Goal: Task Accomplishment & Management: Complete application form

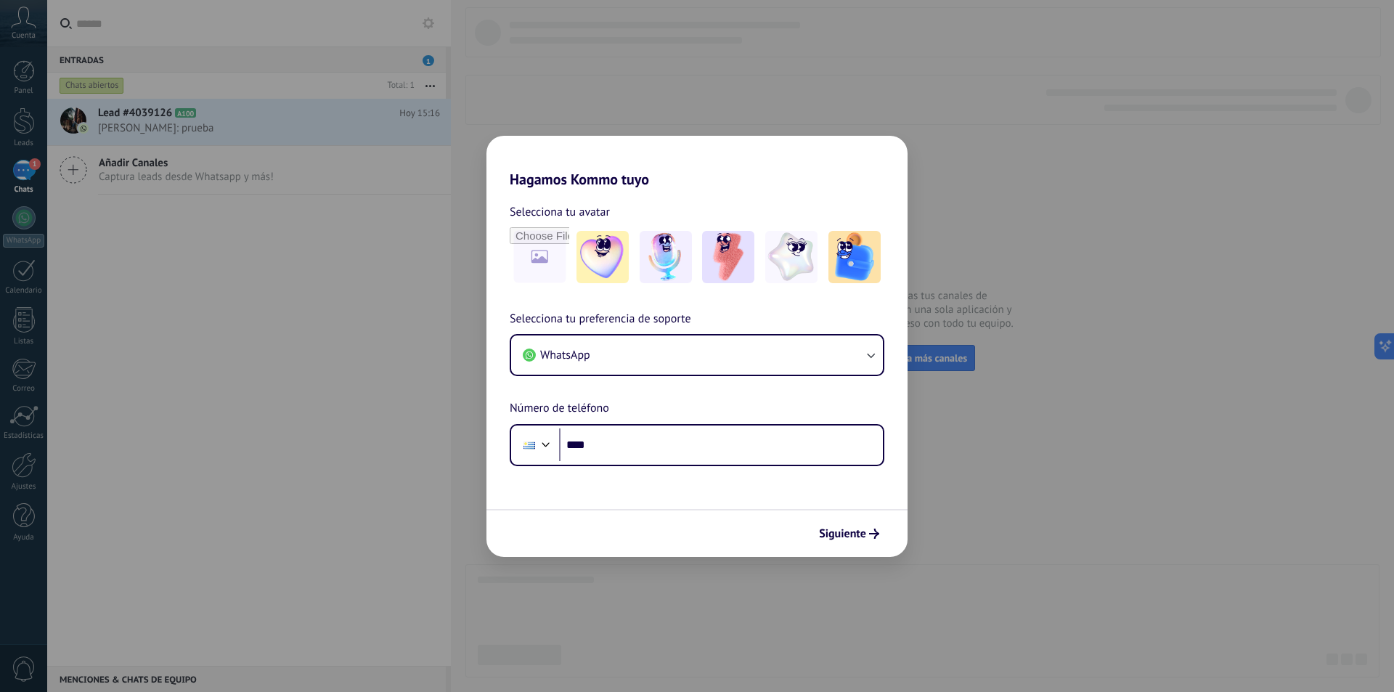
click at [470, 377] on div "Hagamos Kommo tuyo Selecciona tu avatar Selecciona tu preferencia de soporte Wh…" at bounding box center [697, 346] width 1394 height 692
click at [593, 347] on button "WhatsApp" at bounding box center [697, 354] width 372 height 39
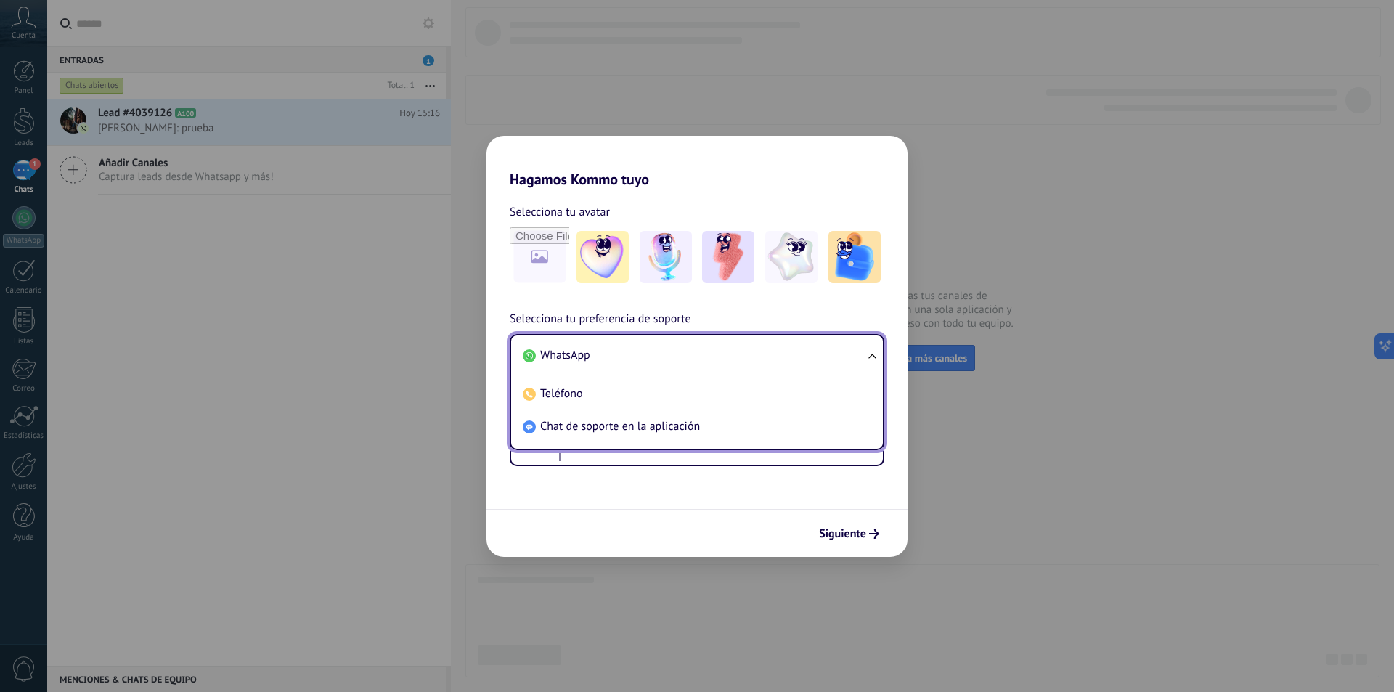
click at [593, 347] on li "WhatsApp" at bounding box center [694, 355] width 354 height 33
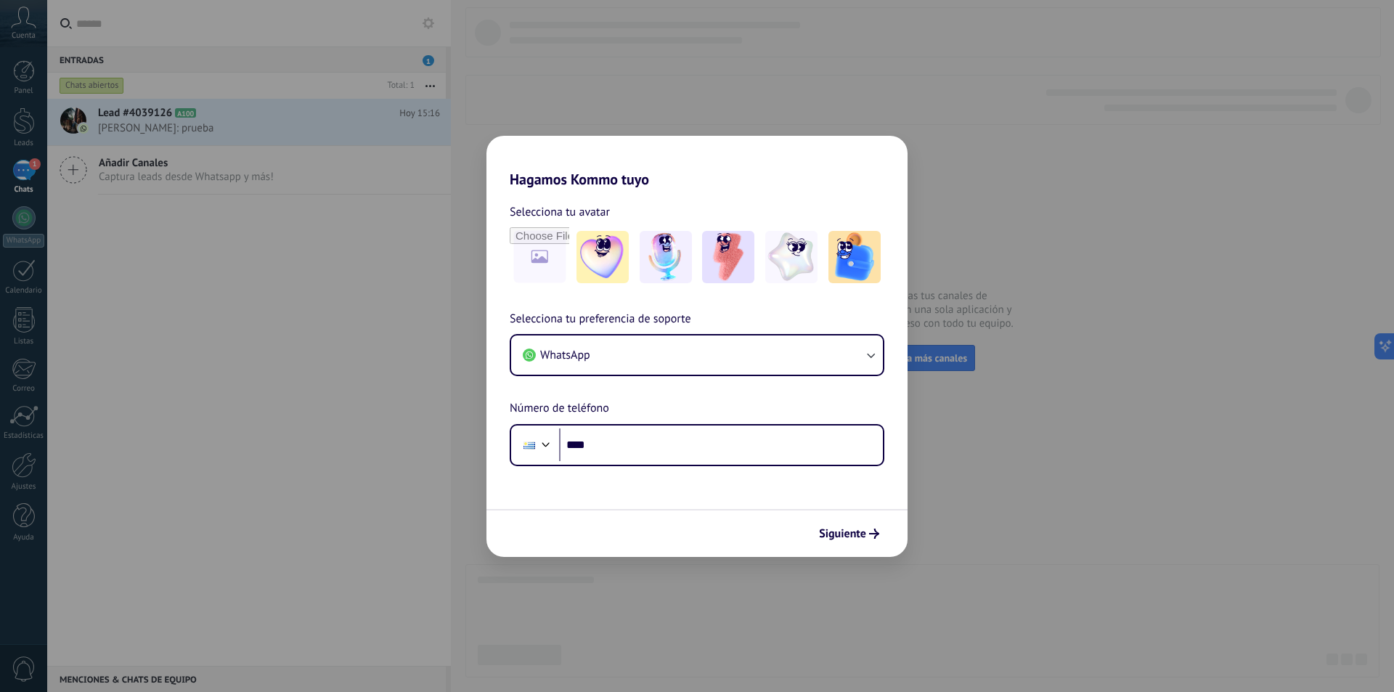
click at [467, 304] on div "Hagamos Kommo tuyo Selecciona tu avatar Selecciona tu preferencia de soporte Wh…" at bounding box center [697, 346] width 1394 height 692
click at [629, 346] on button "WhatsApp" at bounding box center [697, 354] width 372 height 39
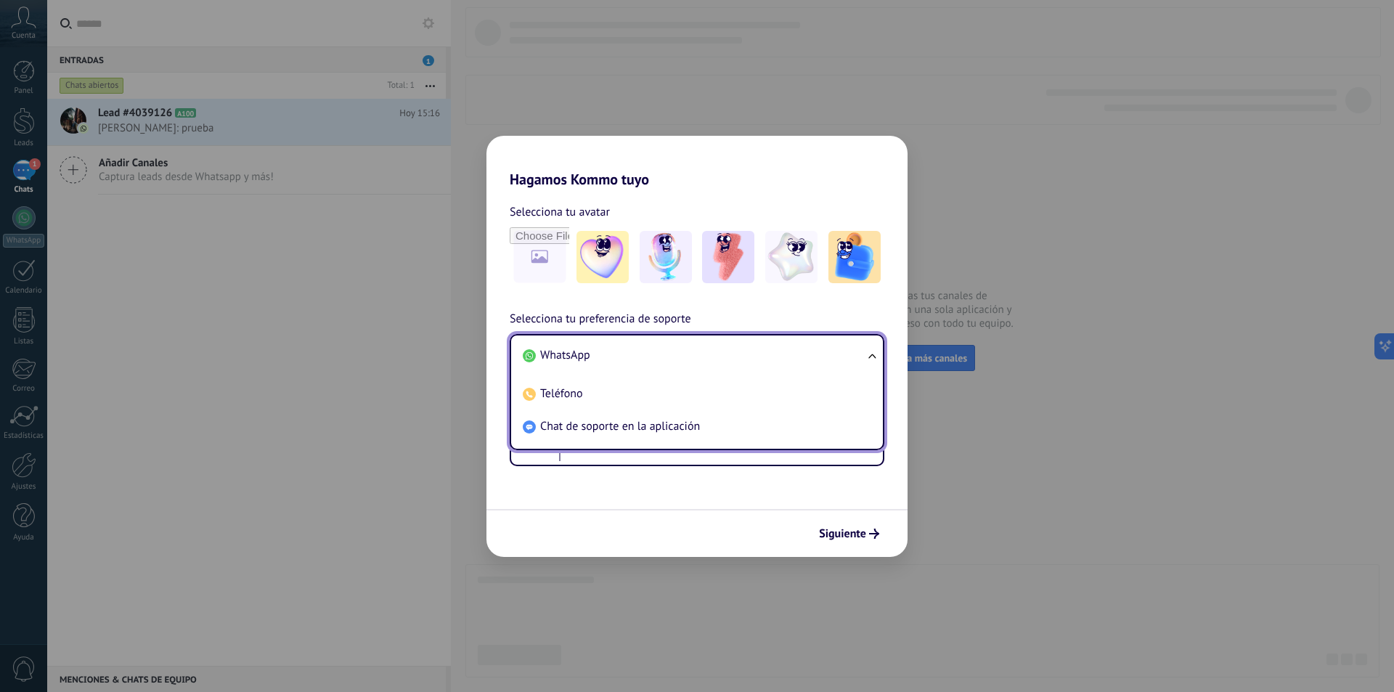
click at [629, 346] on li "WhatsApp" at bounding box center [694, 355] width 354 height 33
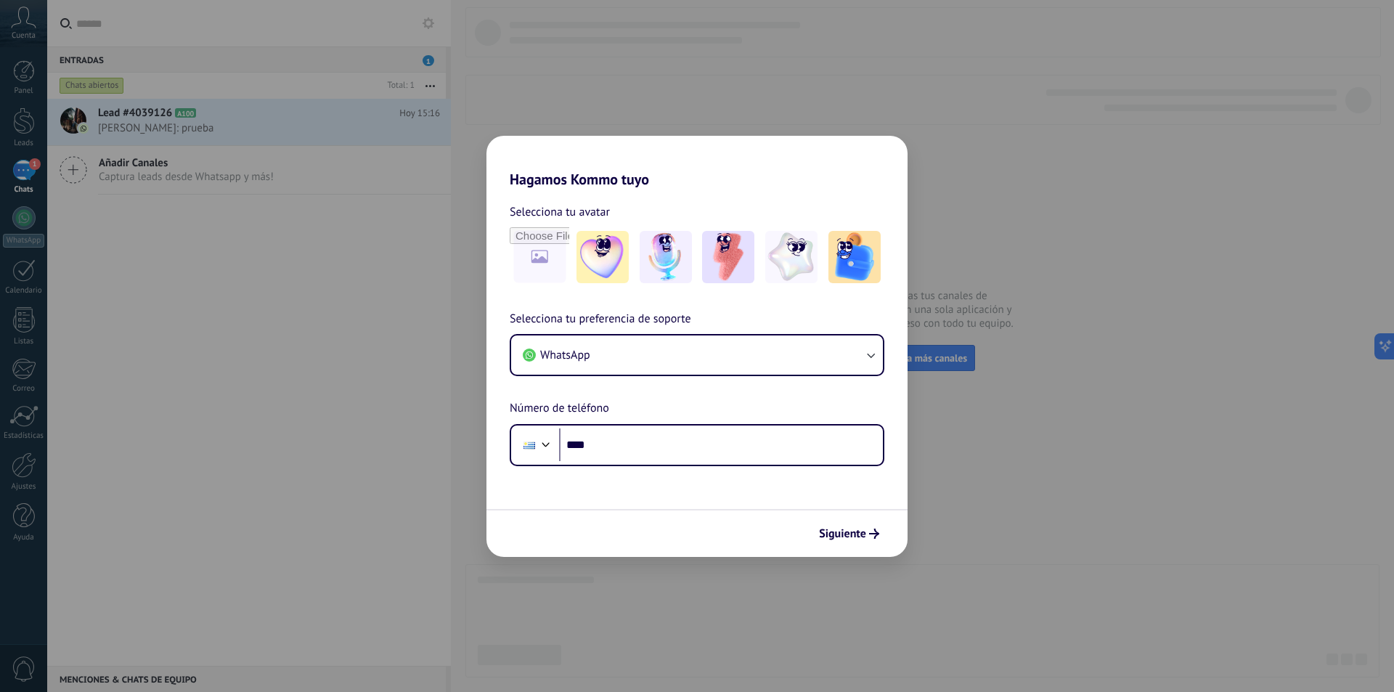
click at [409, 267] on div "Hagamos Kommo tuyo Selecciona tu avatar Selecciona tu preferencia de soporte Wh…" at bounding box center [697, 346] width 1394 height 692
type input "**********"
click at [838, 511] on div "Siguiente" at bounding box center [696, 533] width 421 height 48
click at [837, 524] on button "Siguiente" at bounding box center [848, 533] width 73 height 25
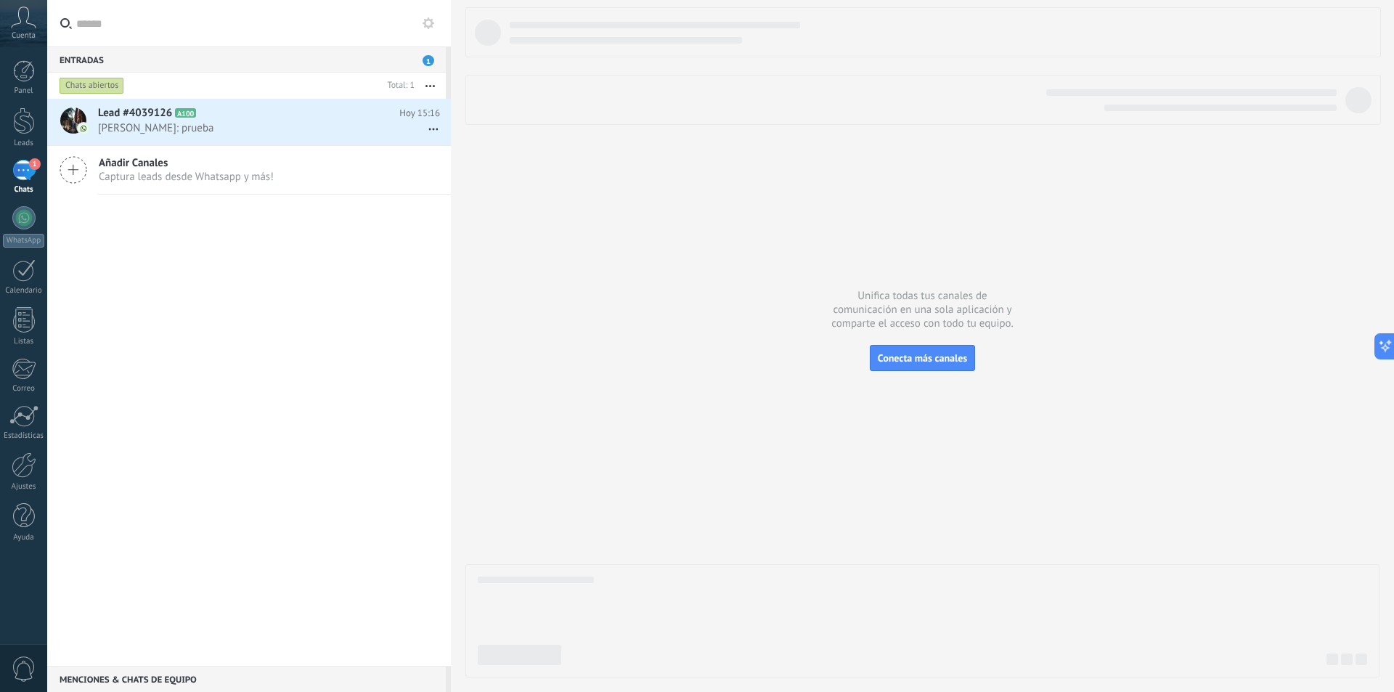
click at [33, 168] on span "1" at bounding box center [35, 164] width 12 height 12
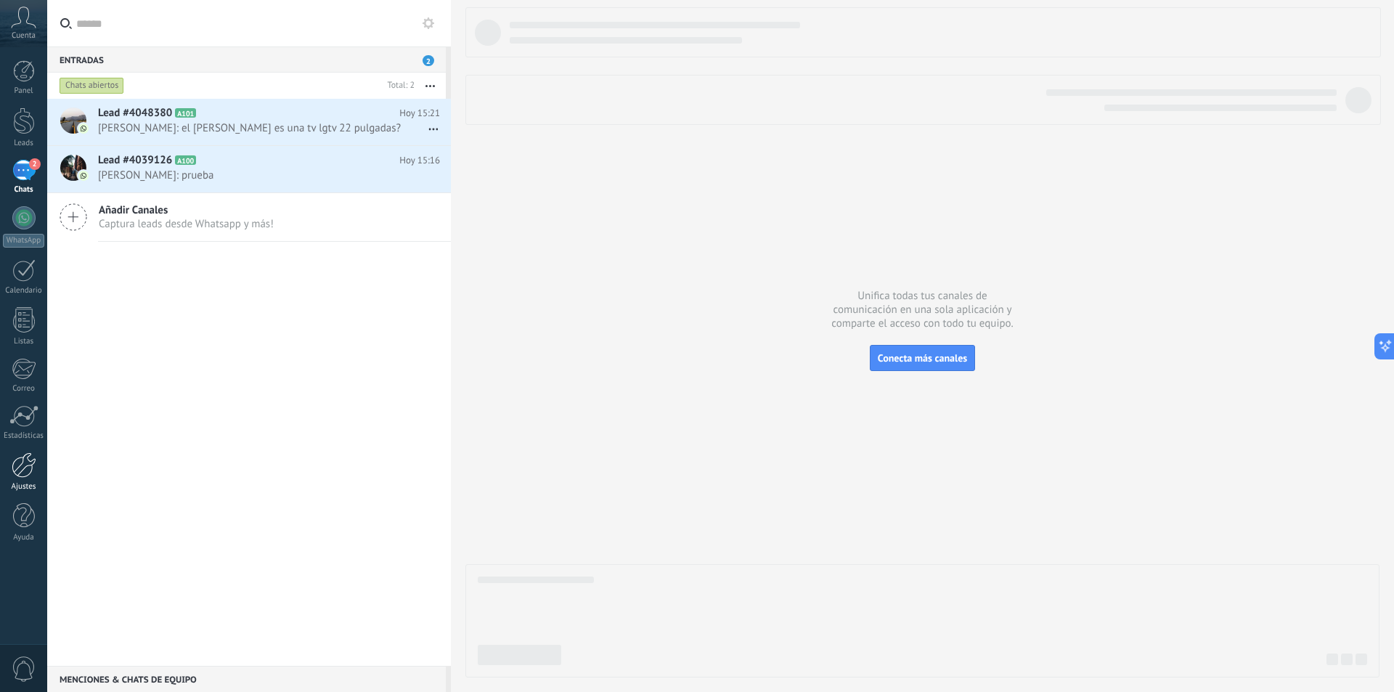
click at [41, 461] on link "Ajustes" at bounding box center [23, 471] width 47 height 39
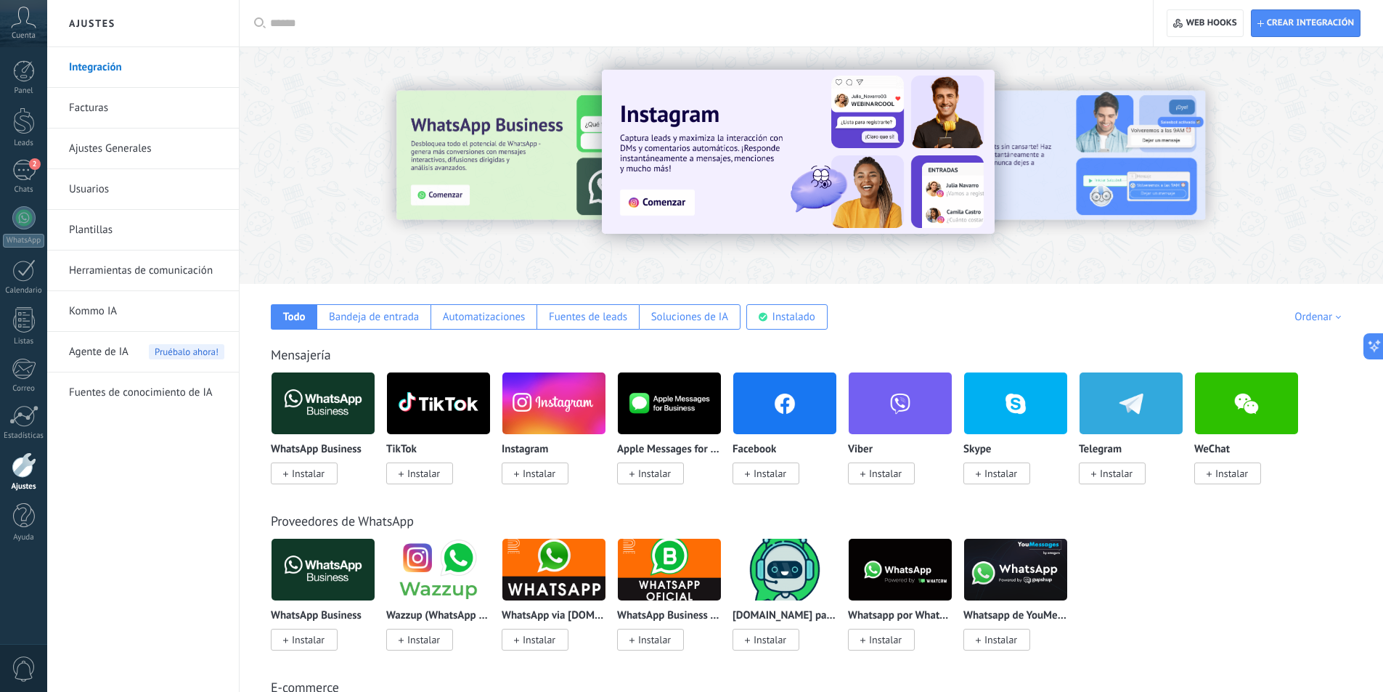
click at [135, 320] on link "Kommo IA" at bounding box center [146, 311] width 155 height 41
